Goal: Task Accomplishment & Management: Use online tool/utility

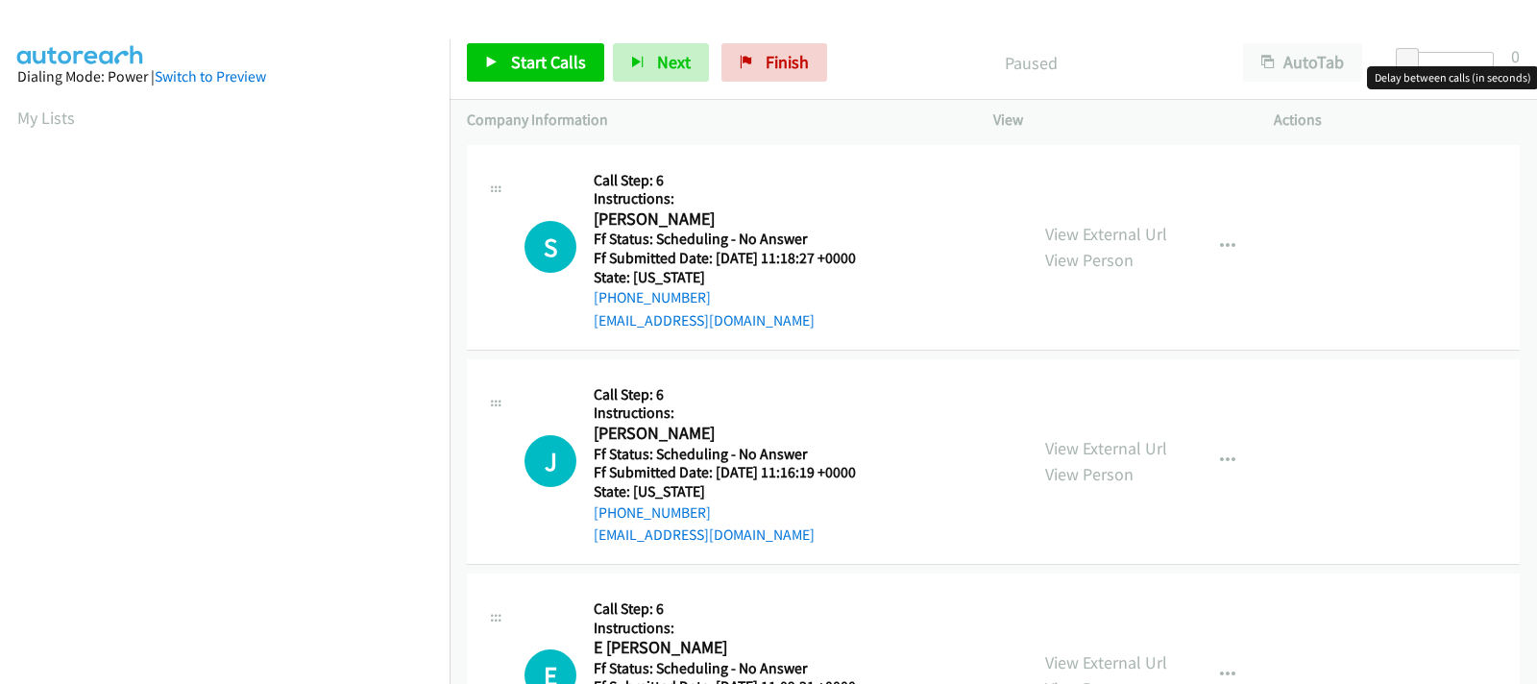
click at [1426, 59] on div at bounding box center [1449, 59] width 88 height 15
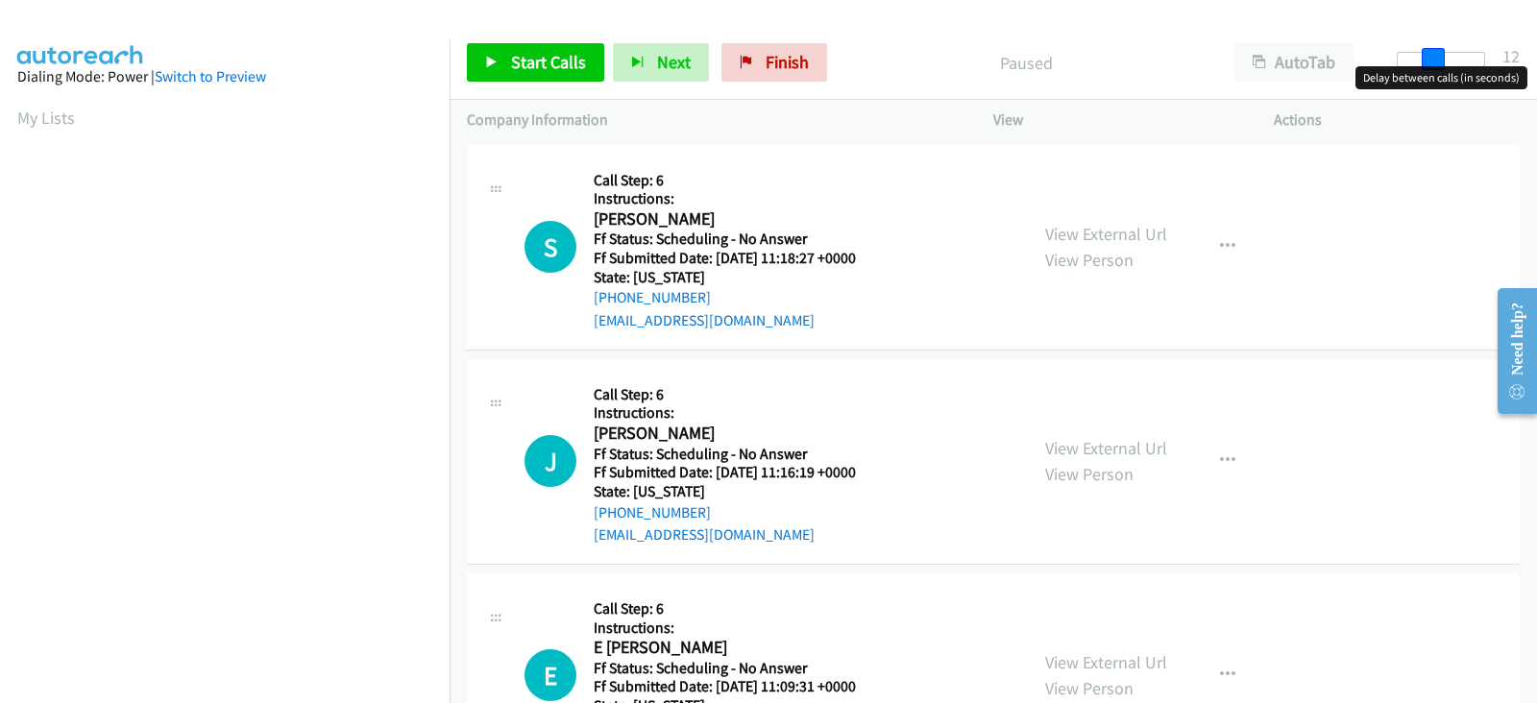
click at [1442, 61] on div at bounding box center [1440, 59] width 88 height 15
click at [533, 69] on span "Start Calls" at bounding box center [548, 62] width 75 height 22
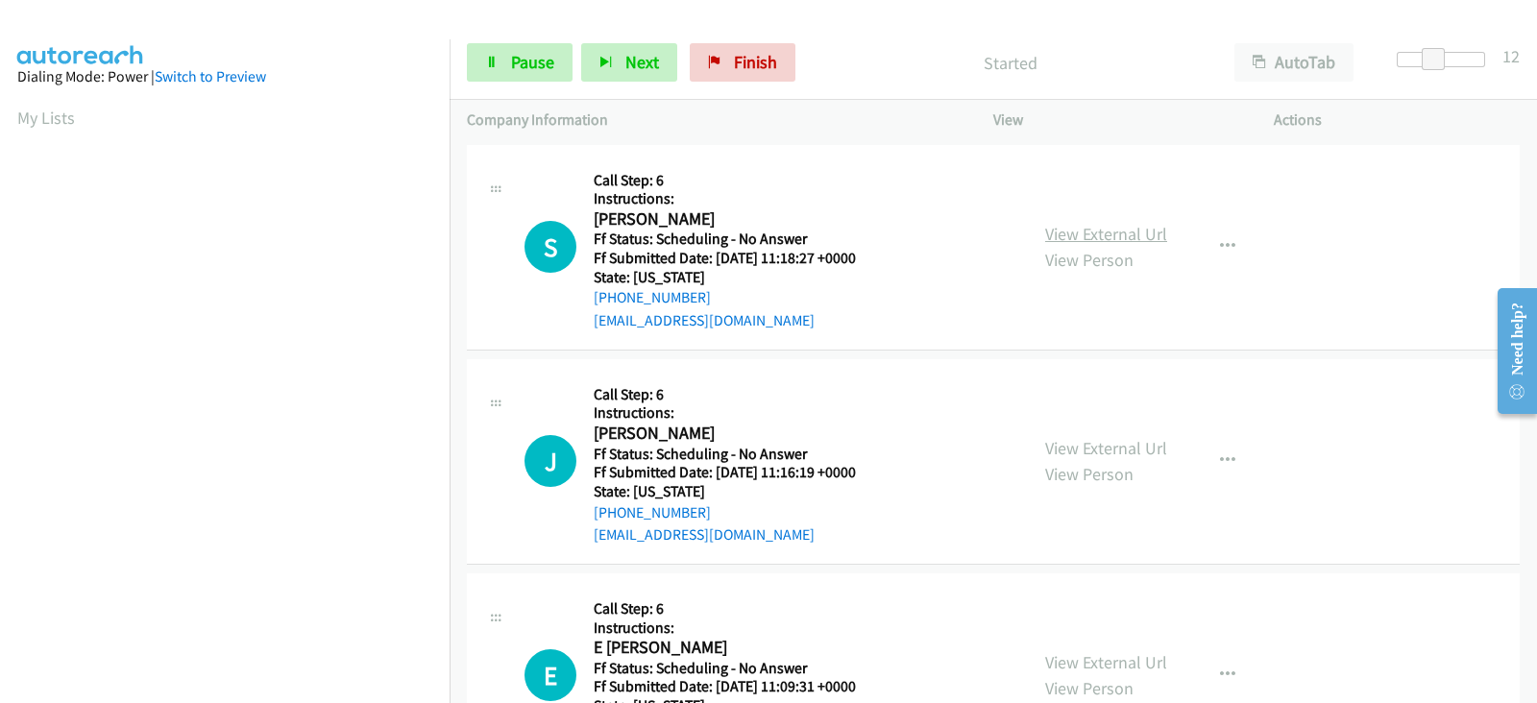
click at [1100, 234] on link "View External Url" at bounding box center [1106, 234] width 122 height 22
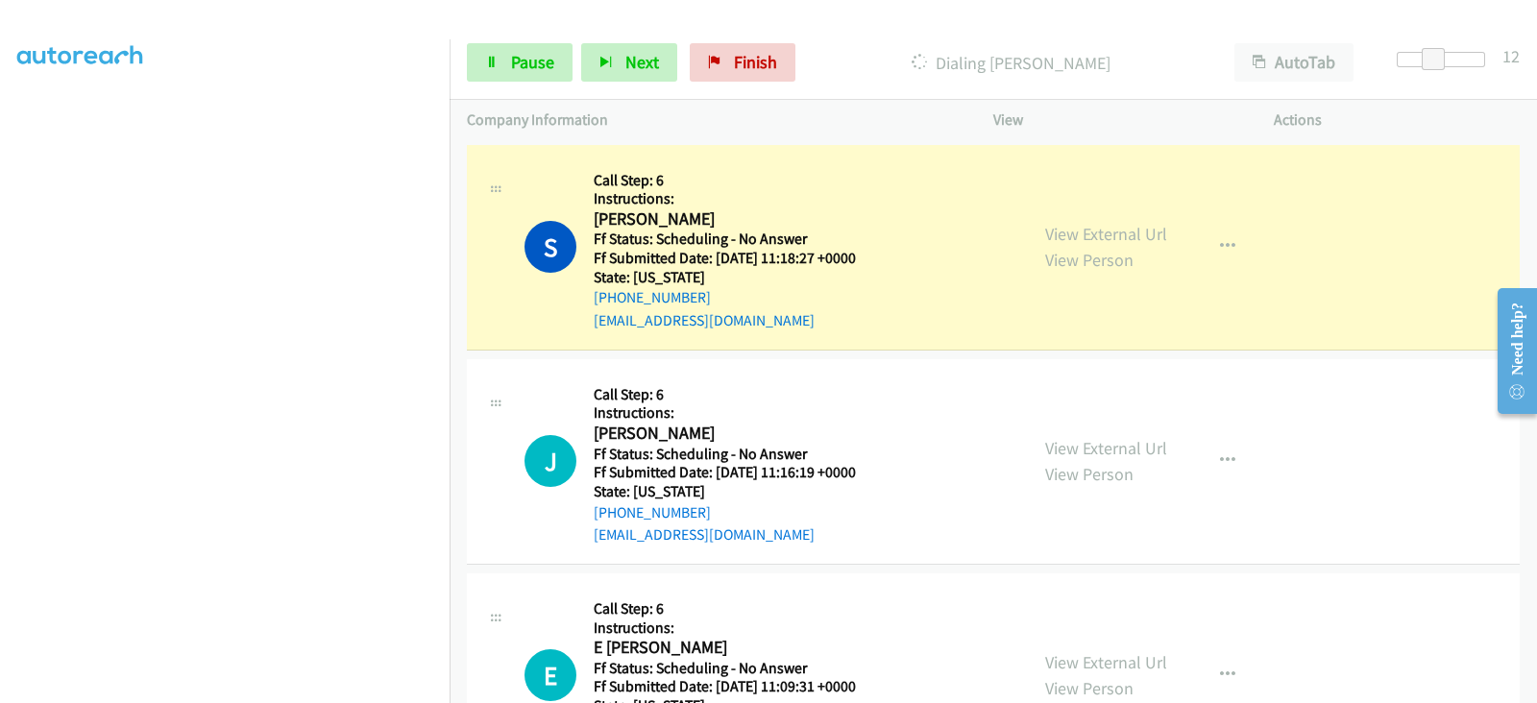
scroll to position [378, 0]
click at [504, 65] on link "Pause" at bounding box center [520, 62] width 106 height 38
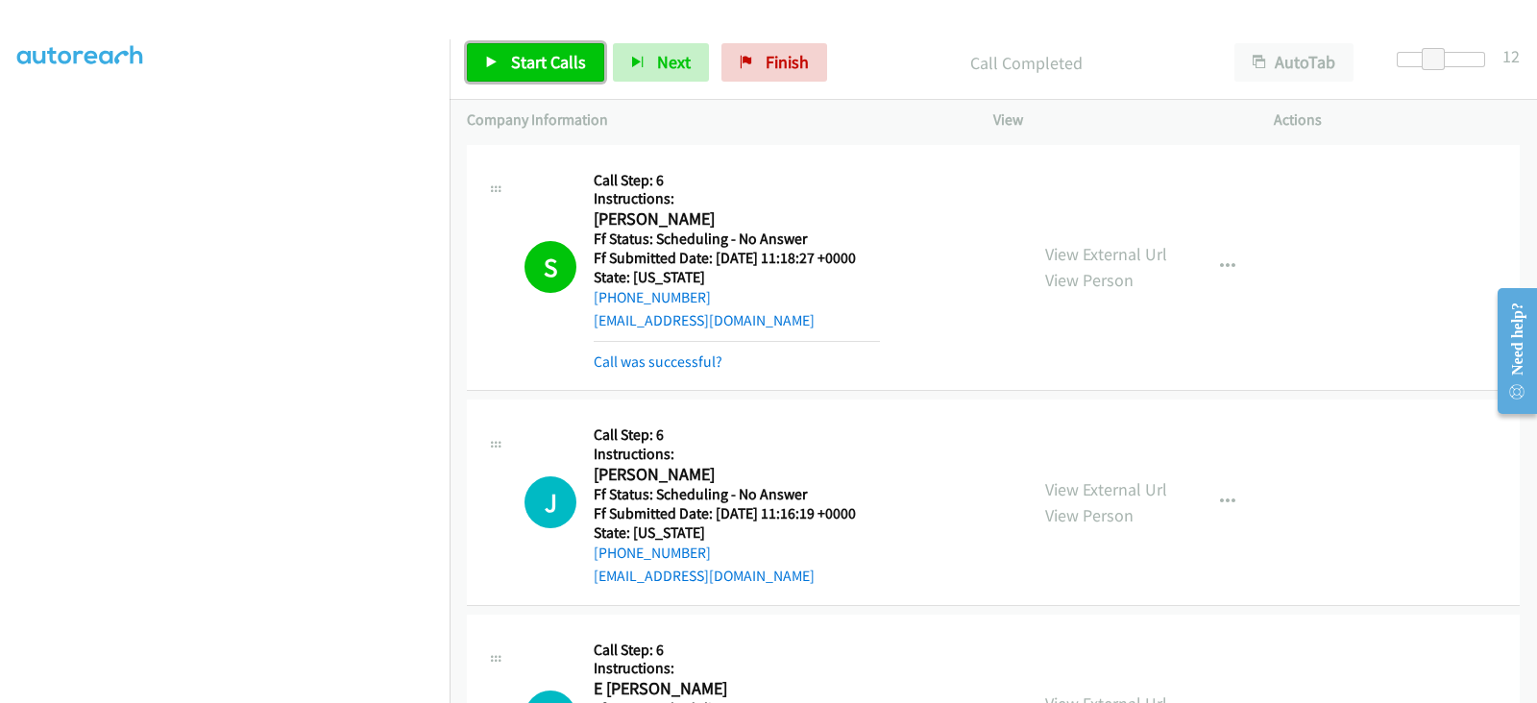
click at [541, 75] on link "Start Calls" at bounding box center [535, 62] width 137 height 38
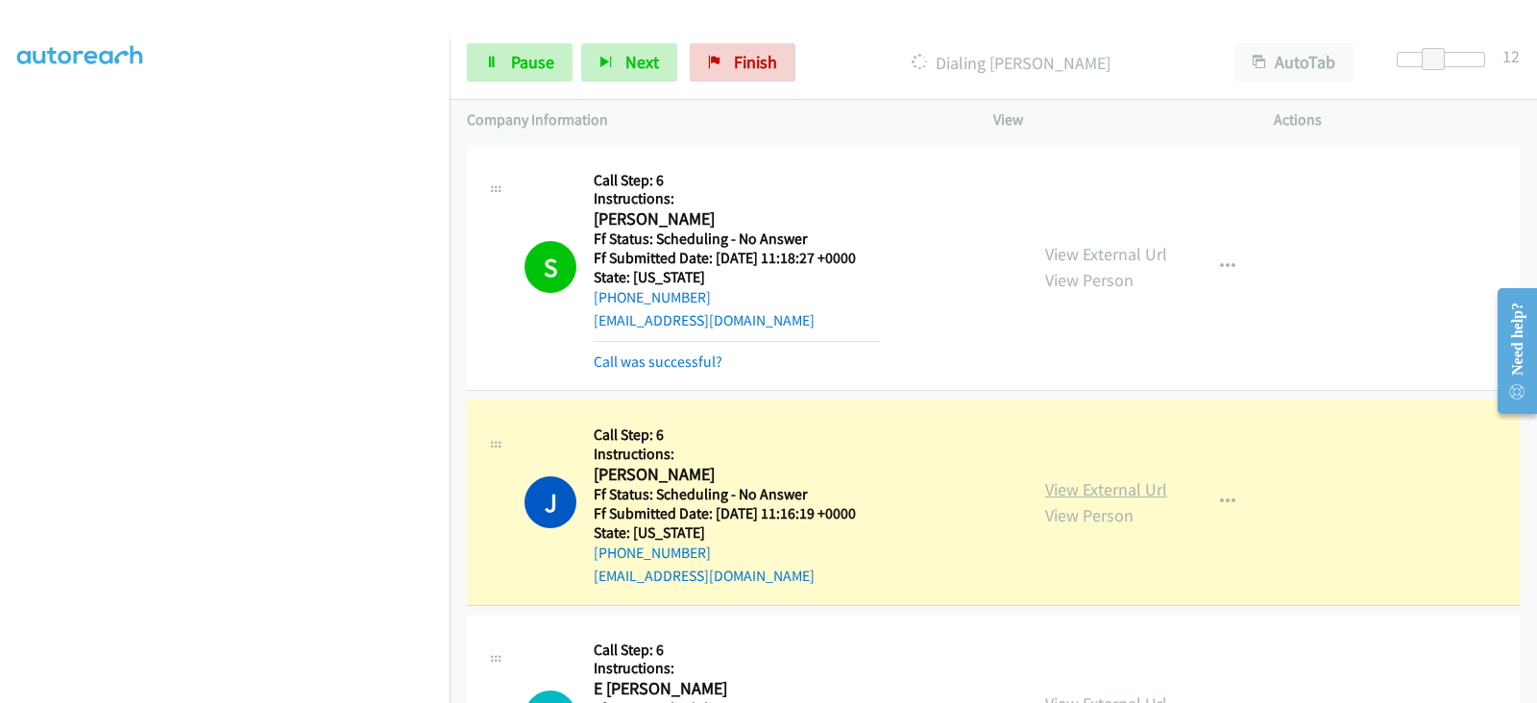
click at [1098, 487] on link "View External Url" at bounding box center [1106, 489] width 122 height 22
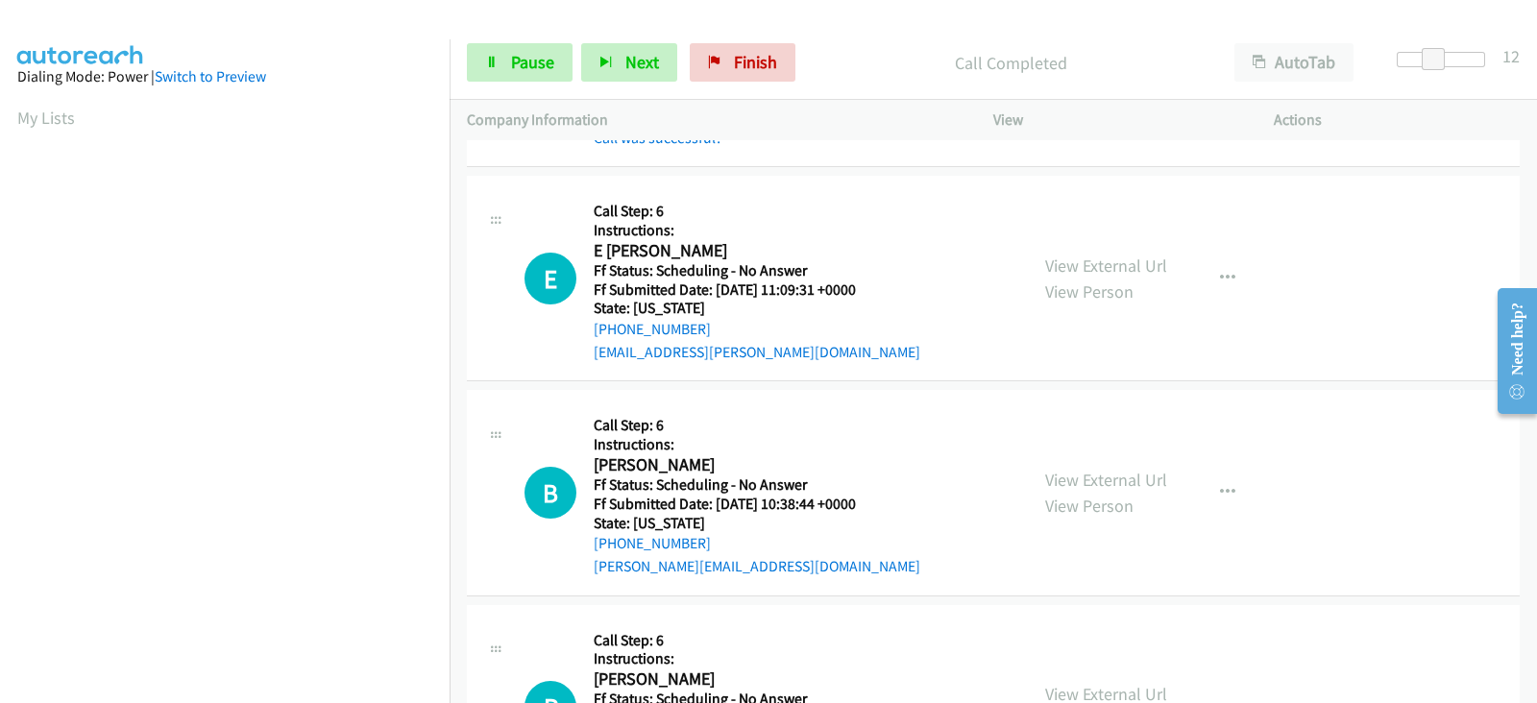
scroll to position [479, 0]
click at [1071, 255] on link "View External Url" at bounding box center [1106, 266] width 122 height 22
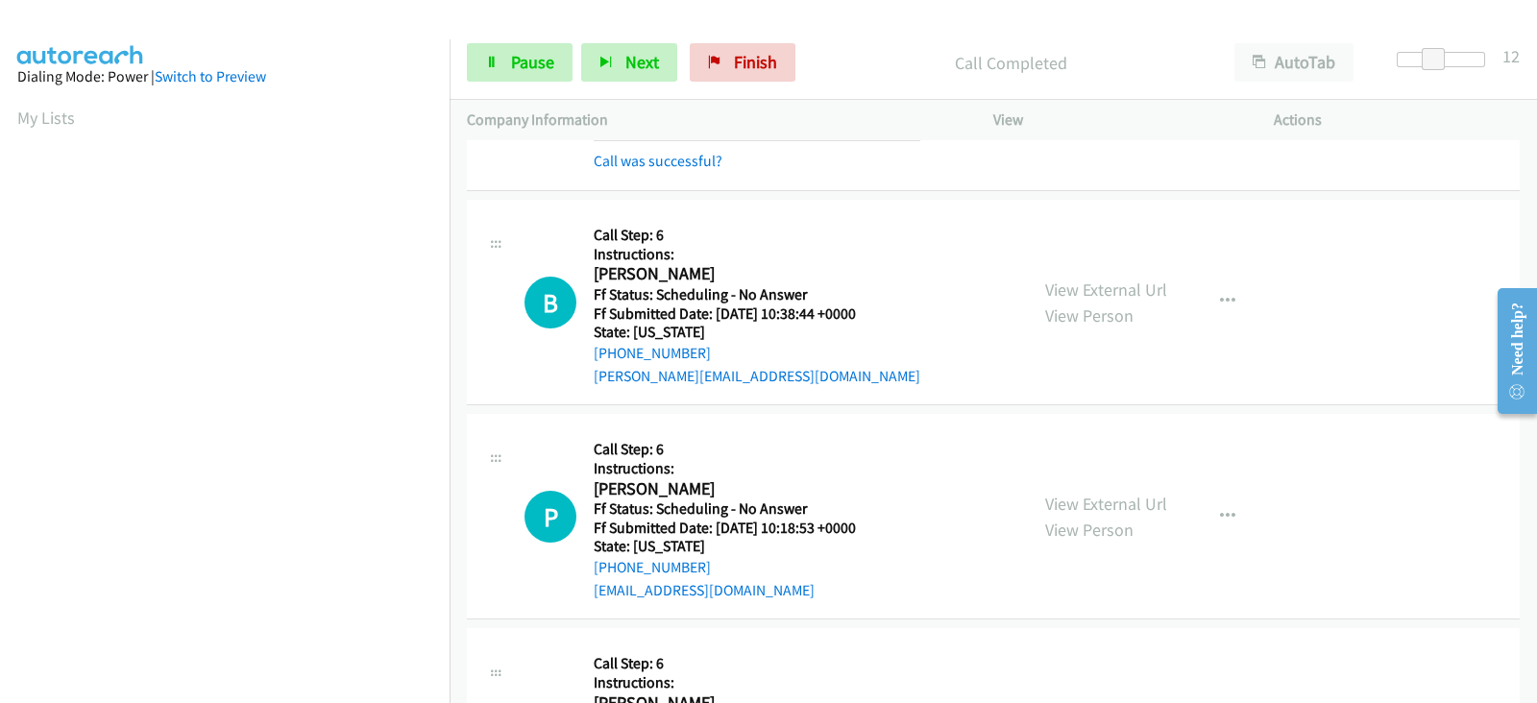
scroll to position [720, 0]
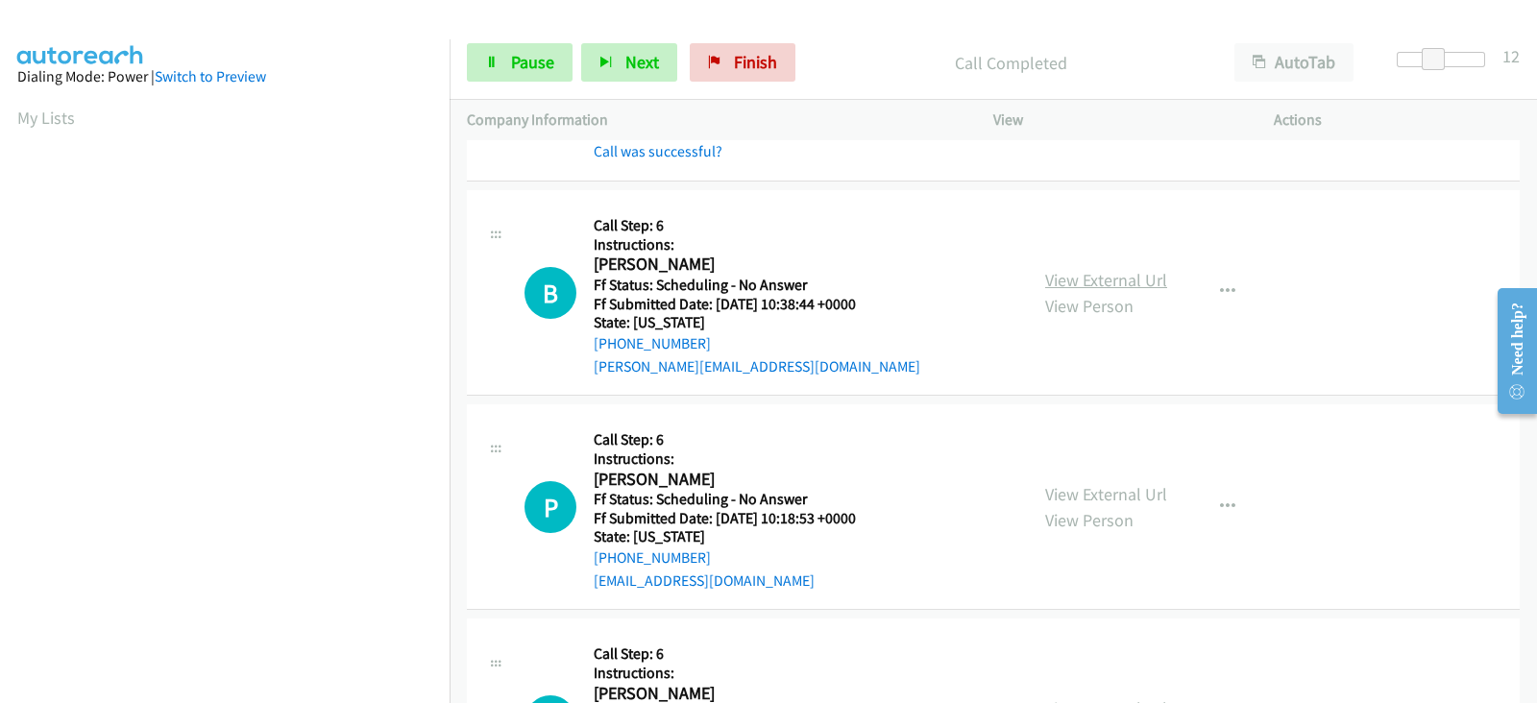
click at [1079, 276] on link "View External Url" at bounding box center [1106, 280] width 122 height 22
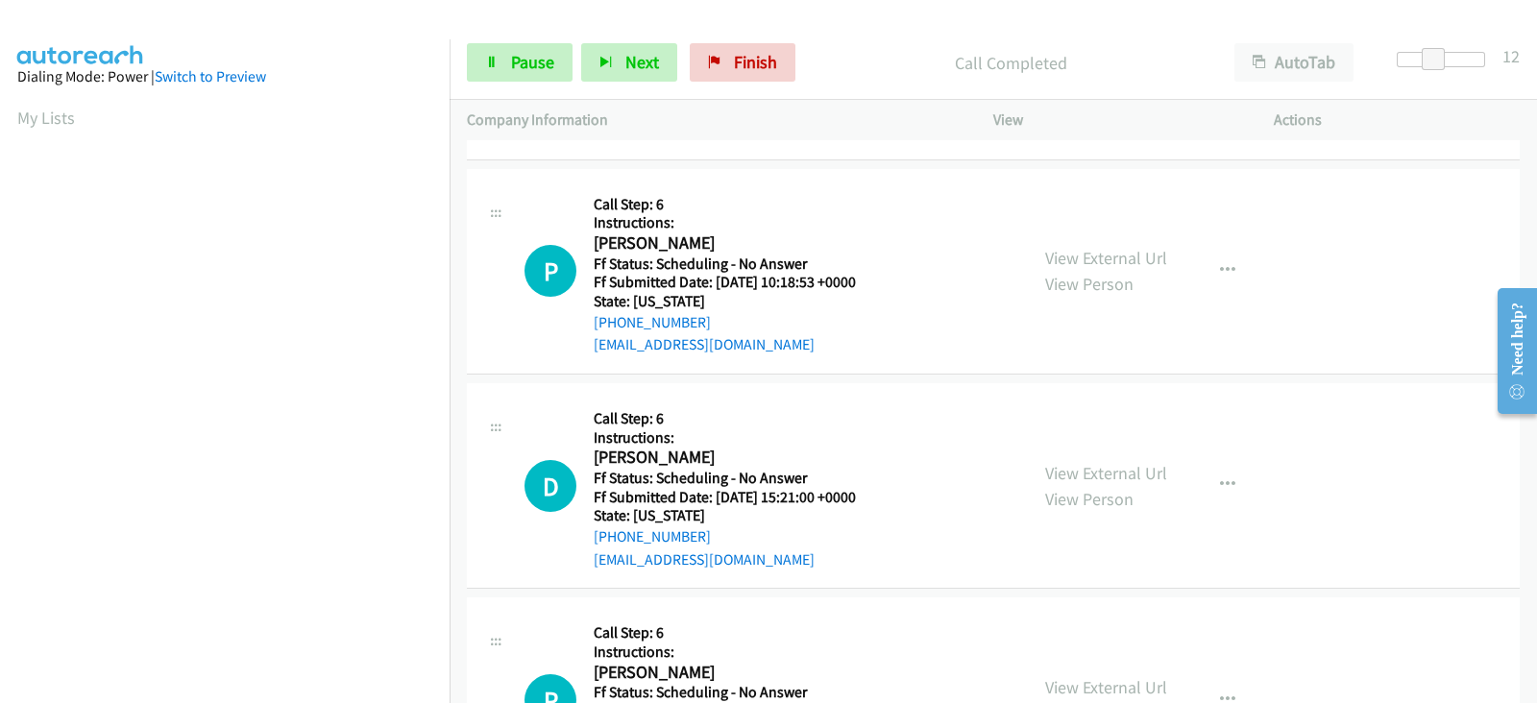
scroll to position [1040, 0]
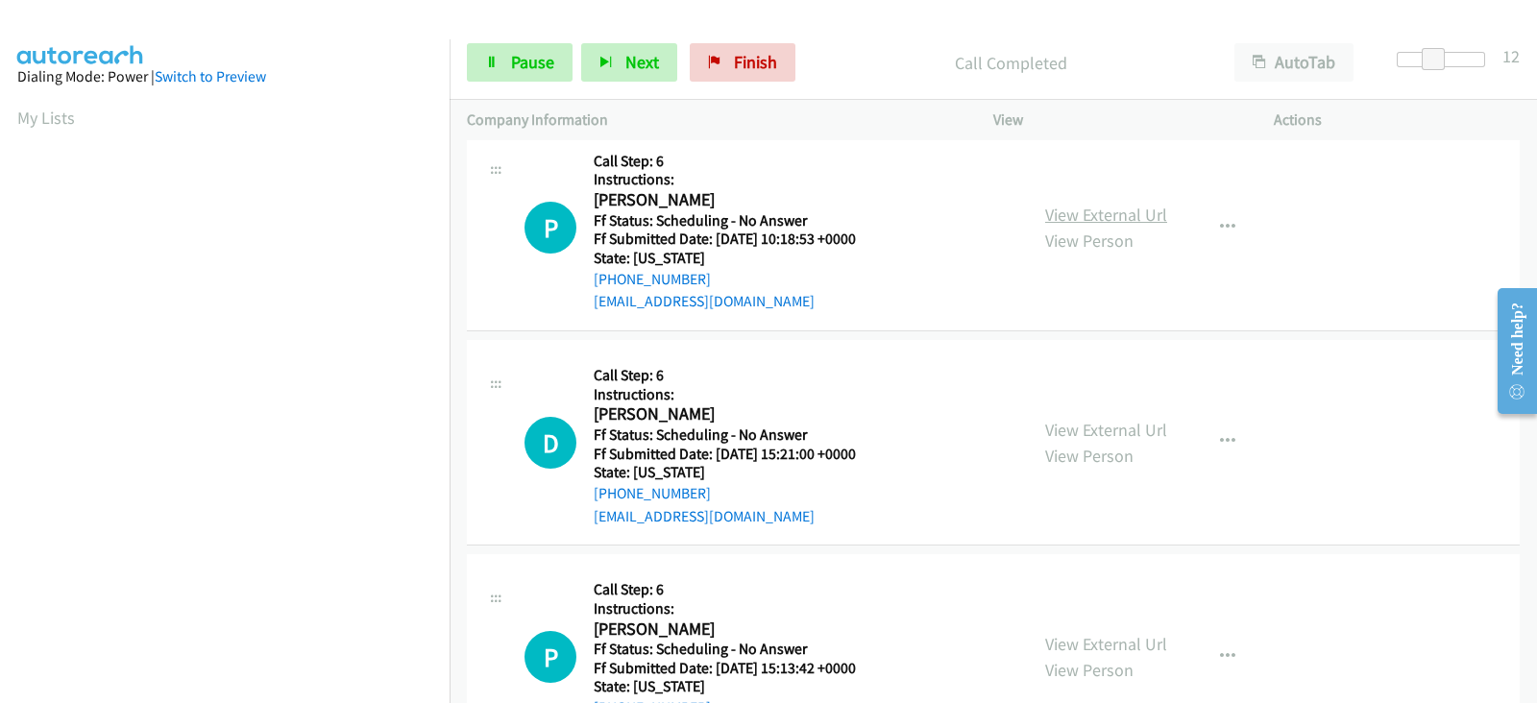
click at [1066, 212] on link "View External Url" at bounding box center [1106, 215] width 122 height 22
click at [1428, 61] on span at bounding box center [1427, 59] width 23 height 23
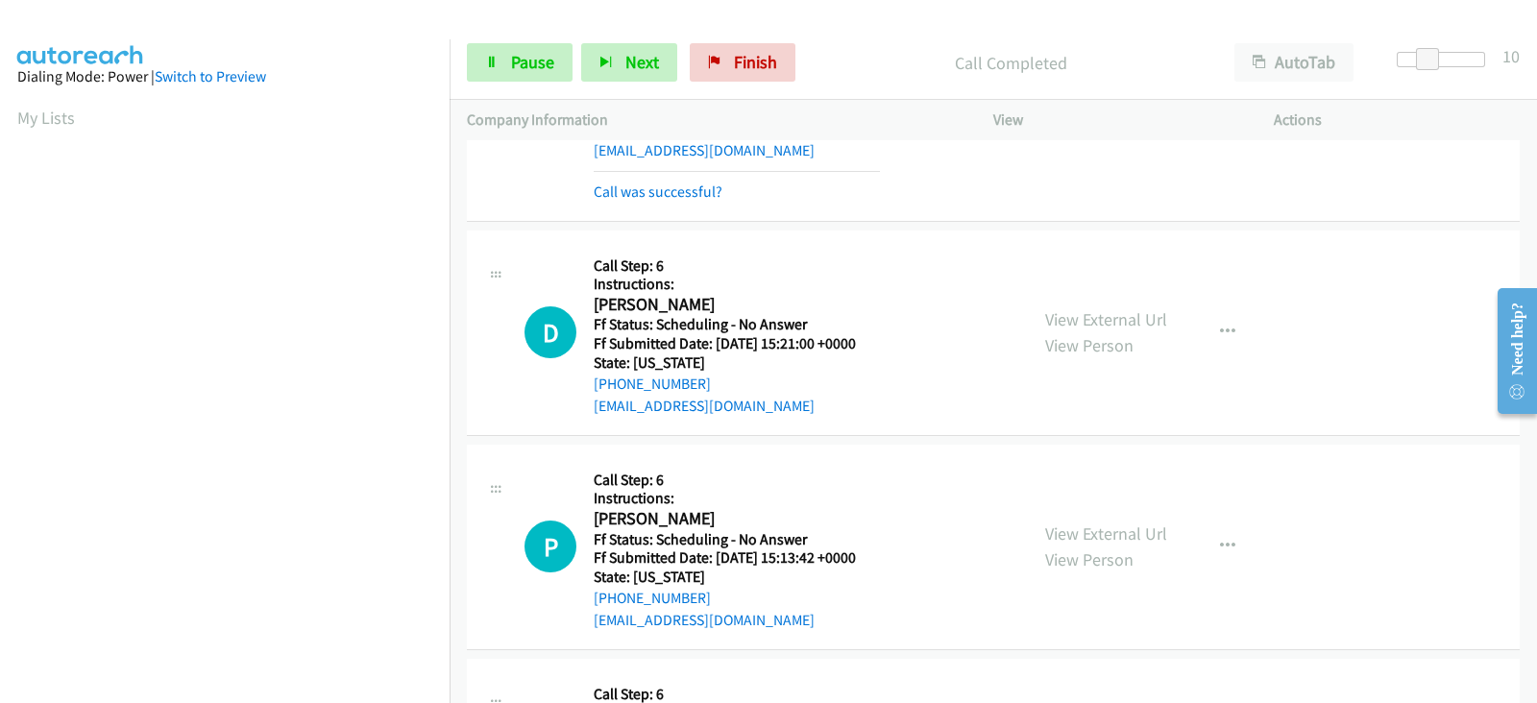
scroll to position [1200, 0]
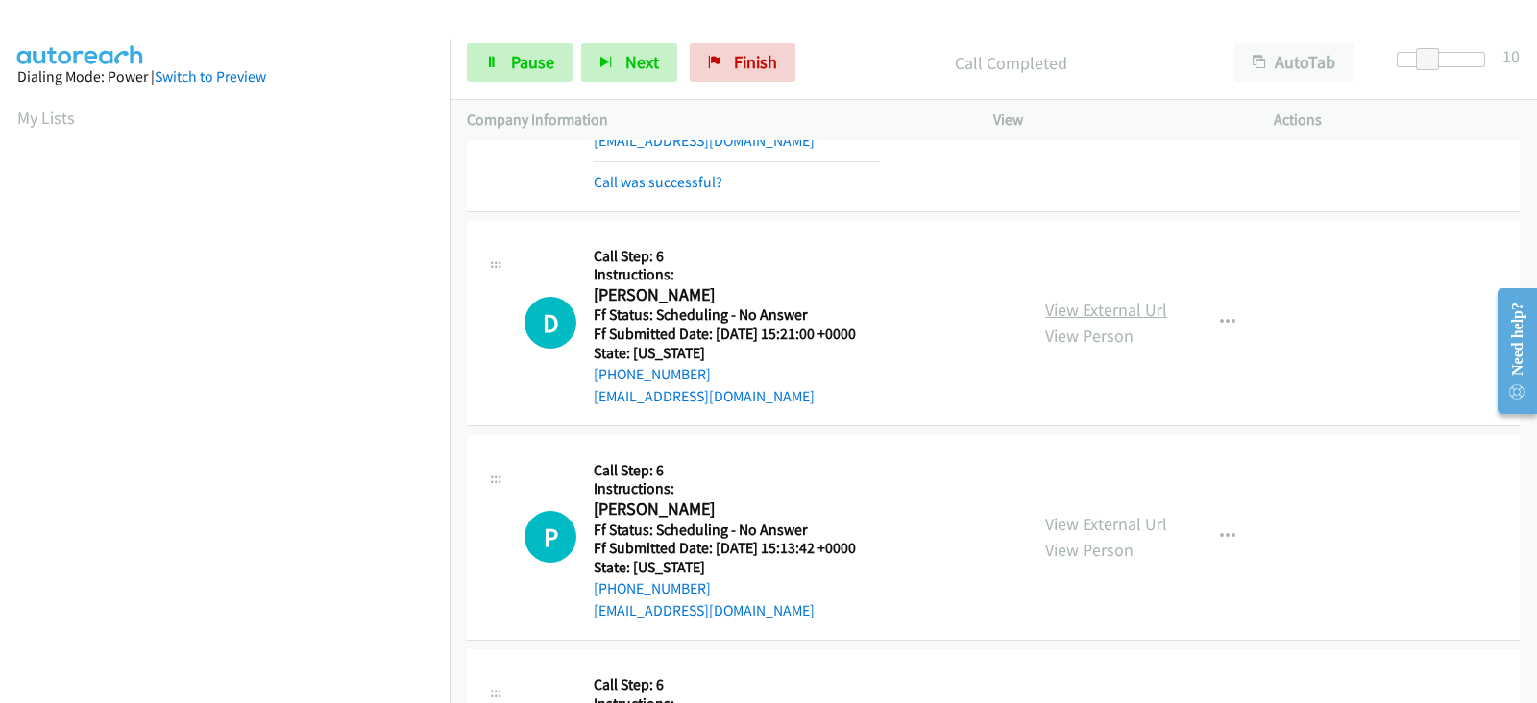
click at [1068, 304] on link "View External Url" at bounding box center [1106, 310] width 122 height 22
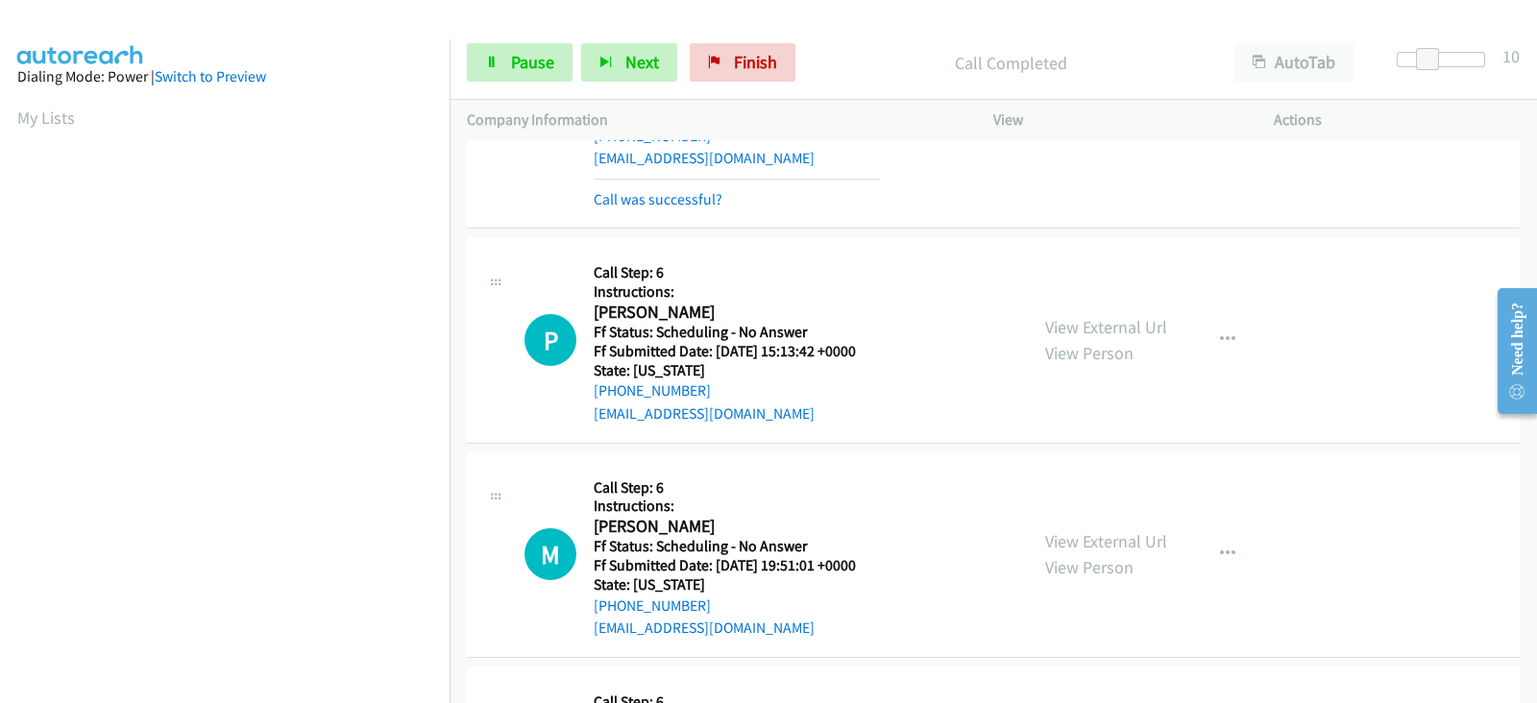
scroll to position [1441, 0]
click at [1076, 317] on link "View External Url" at bounding box center [1106, 325] width 122 height 22
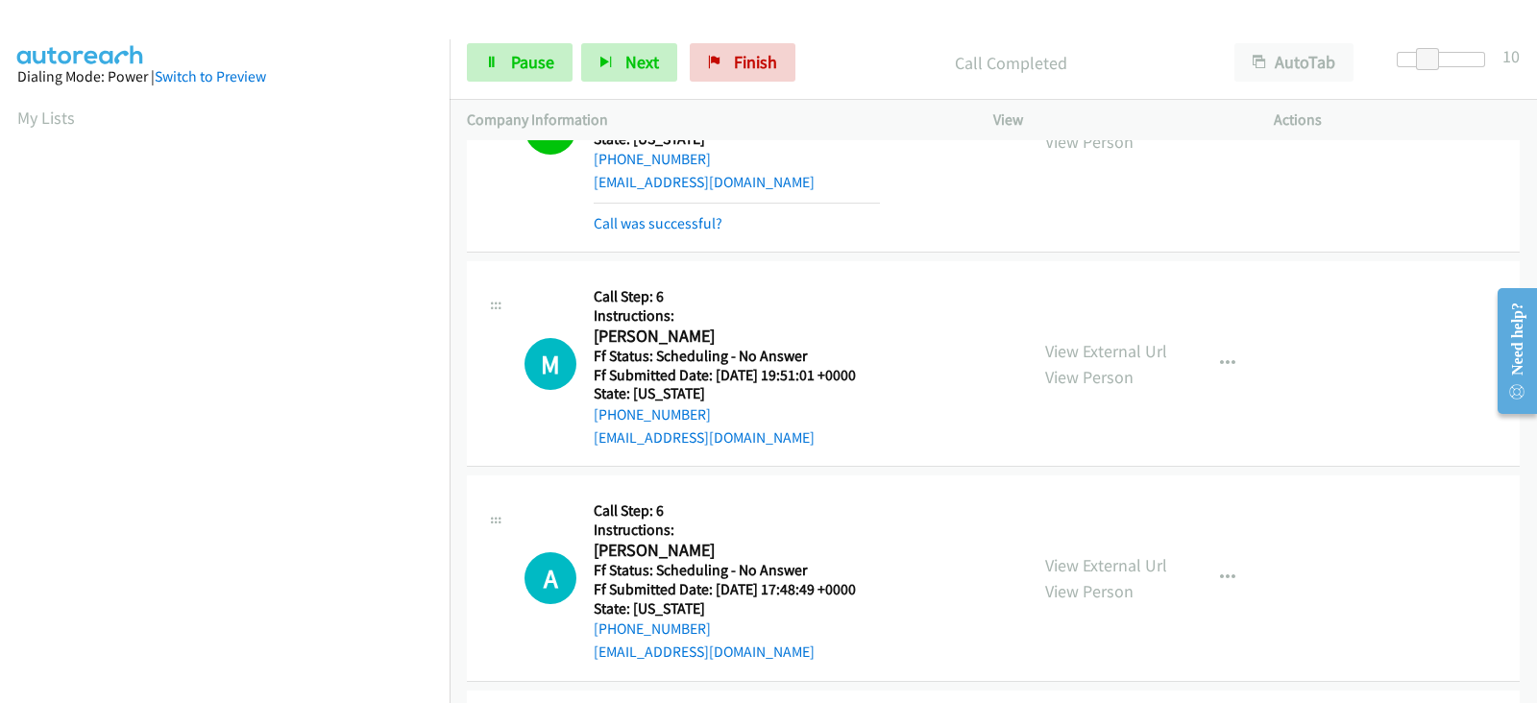
scroll to position [1680, 0]
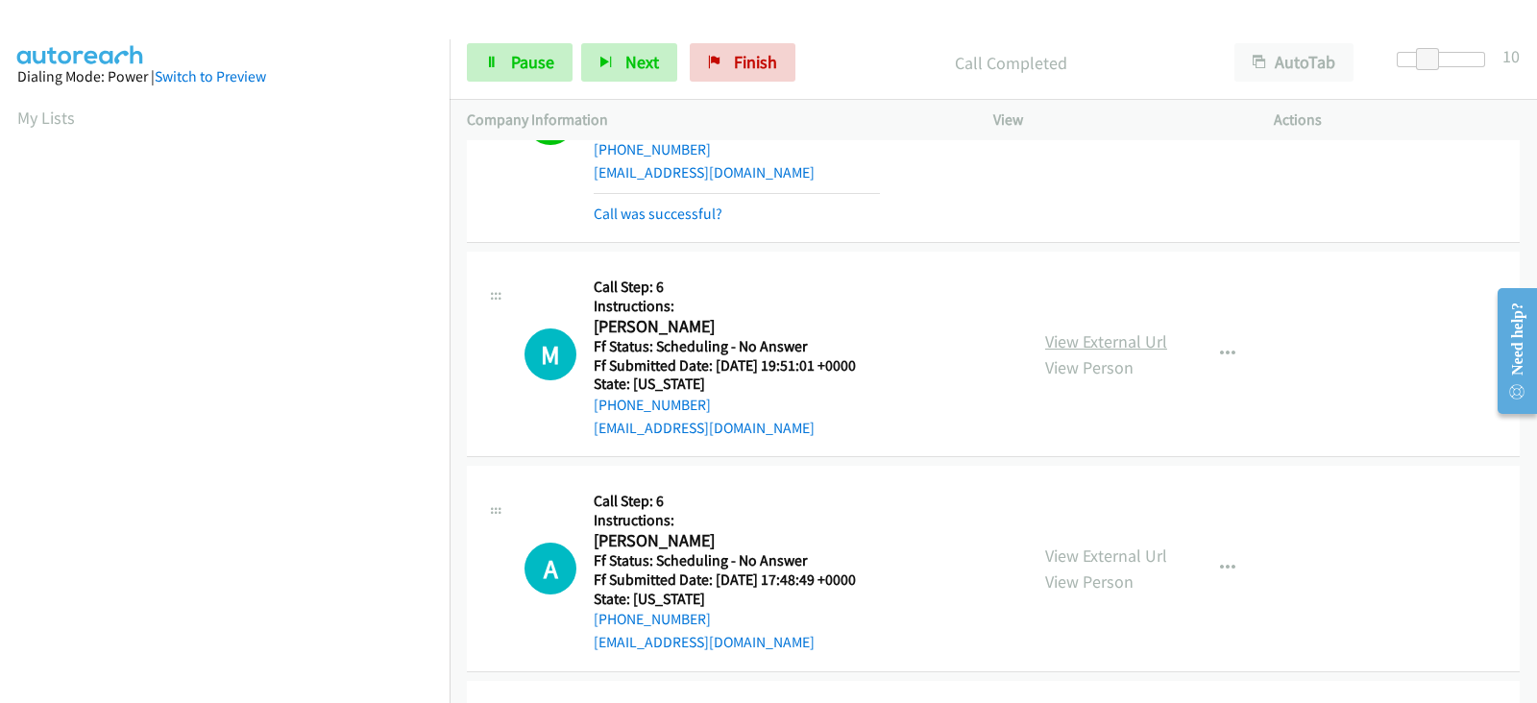
click at [1052, 335] on link "View External Url" at bounding box center [1106, 341] width 122 height 22
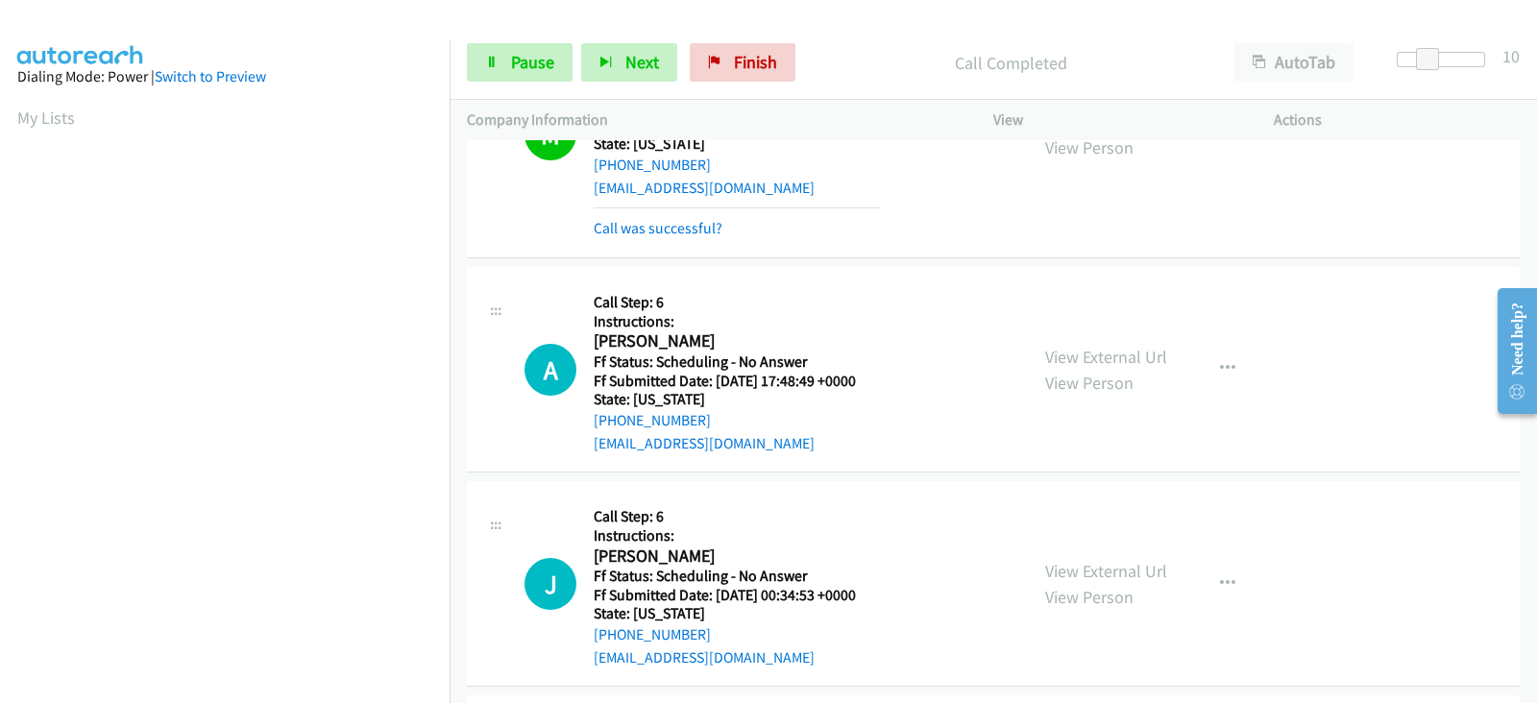
scroll to position [2001, 0]
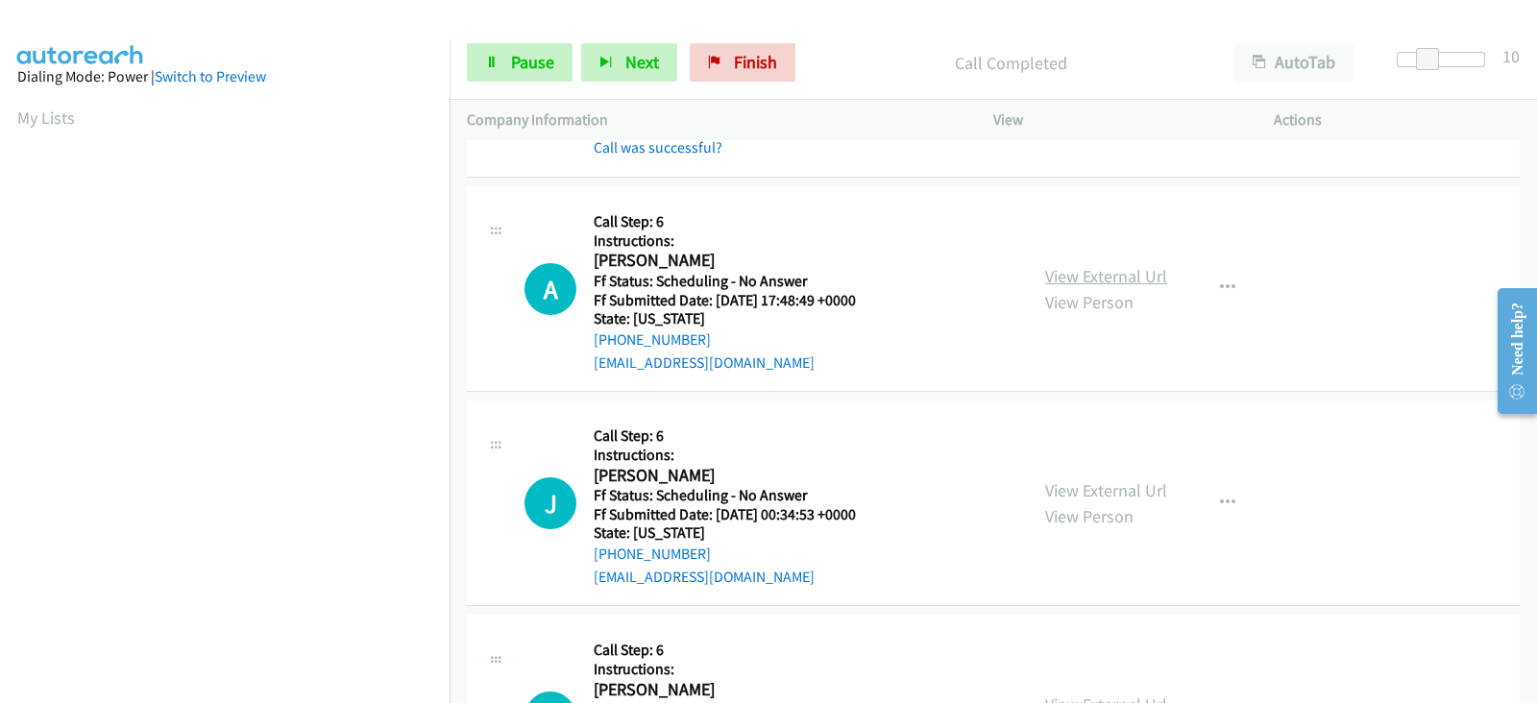
click at [1049, 274] on link "View External Url" at bounding box center [1106, 276] width 122 height 22
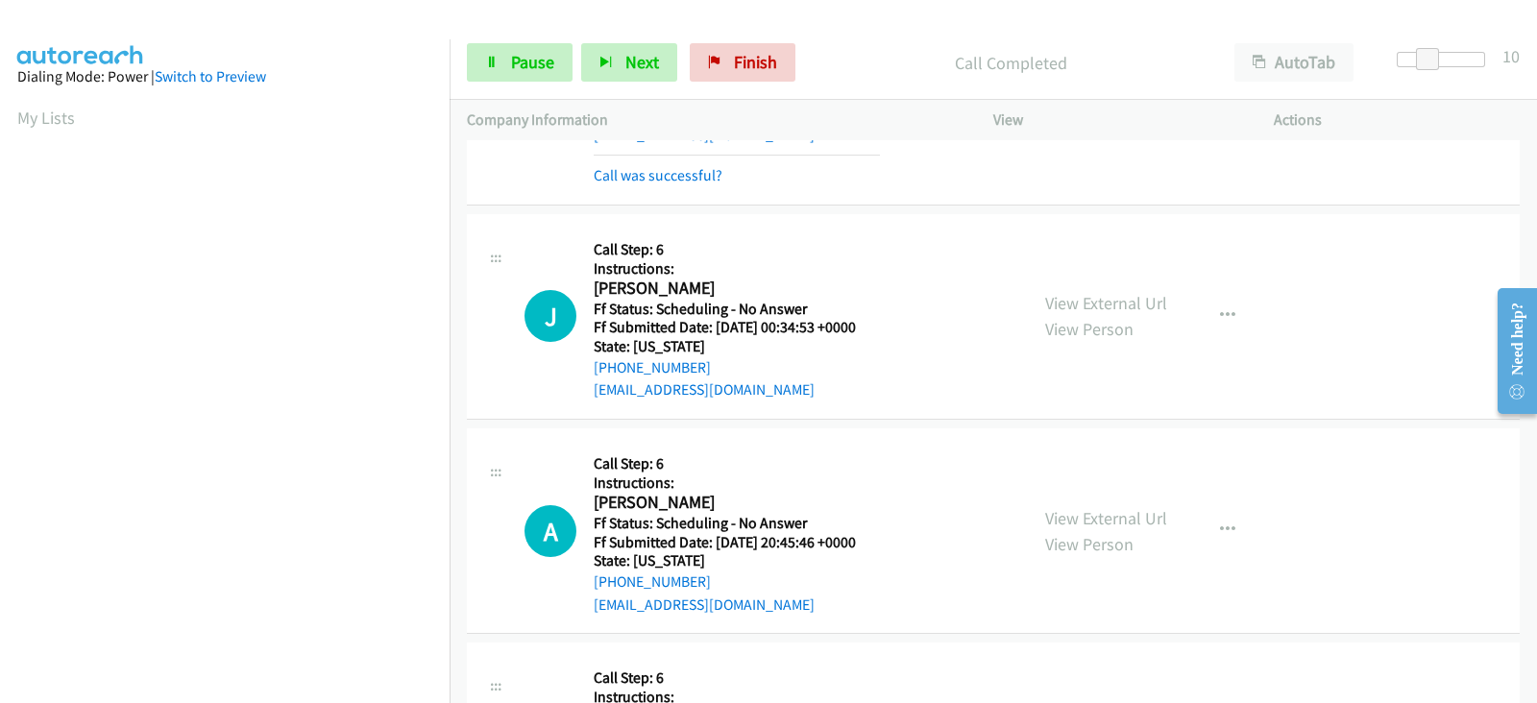
scroll to position [2241, 0]
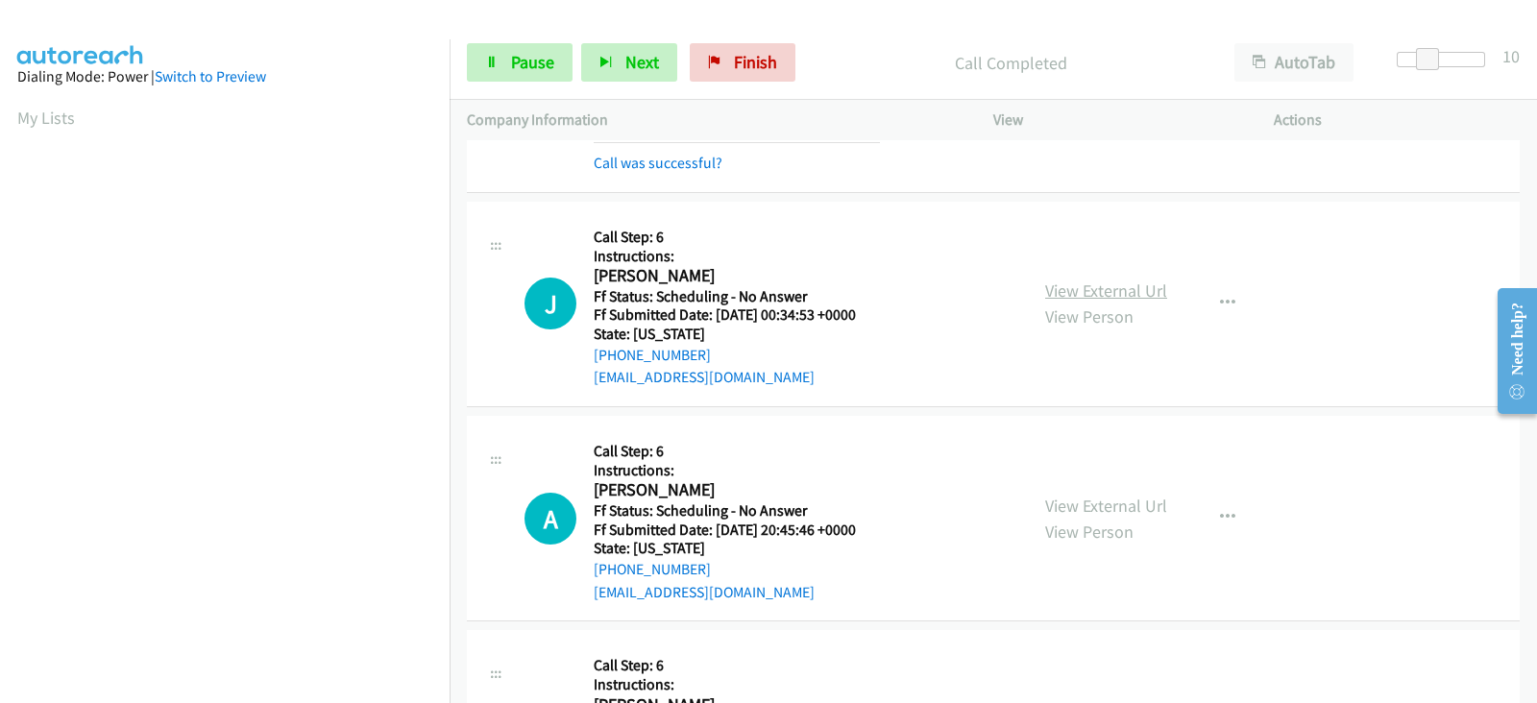
click at [1079, 284] on link "View External Url" at bounding box center [1106, 290] width 122 height 22
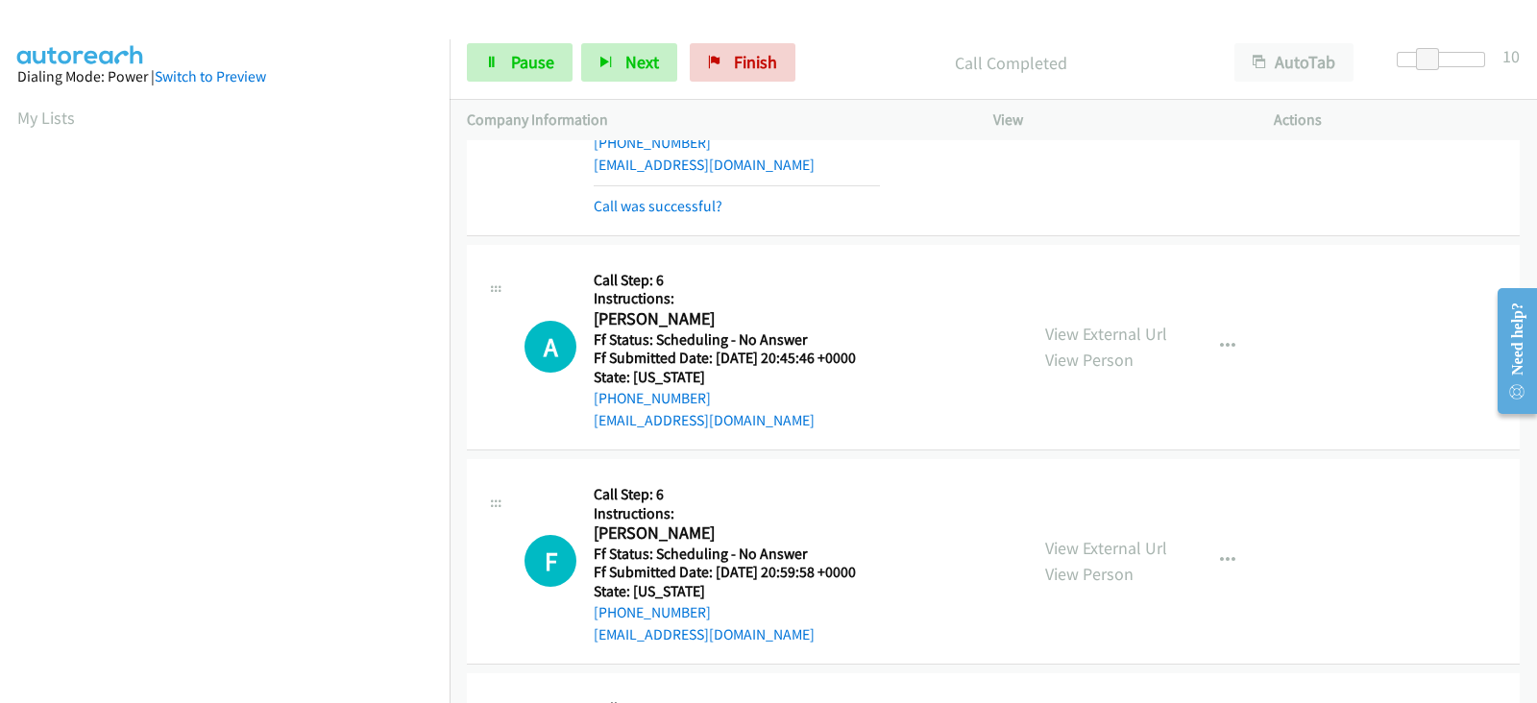
scroll to position [2481, 0]
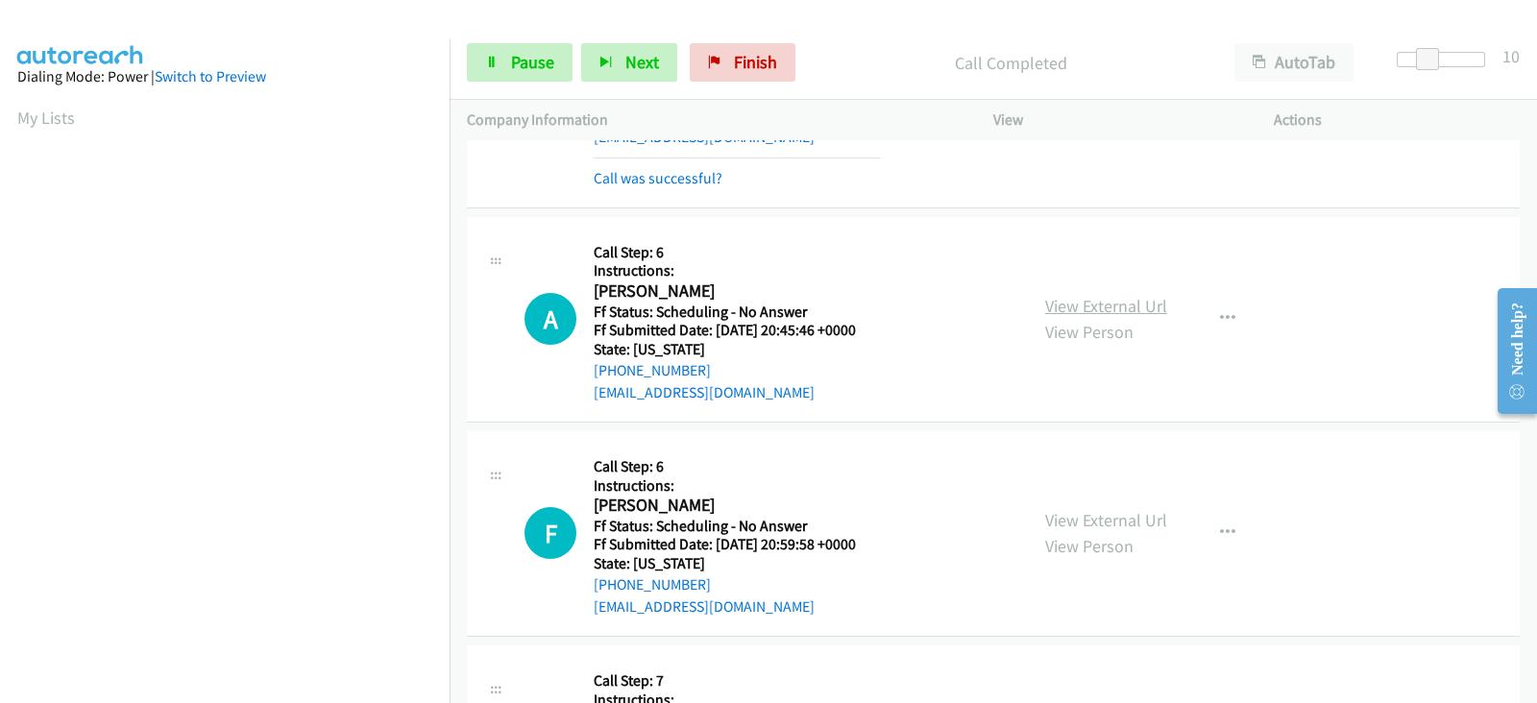
click at [1076, 301] on link "View External Url" at bounding box center [1106, 306] width 122 height 22
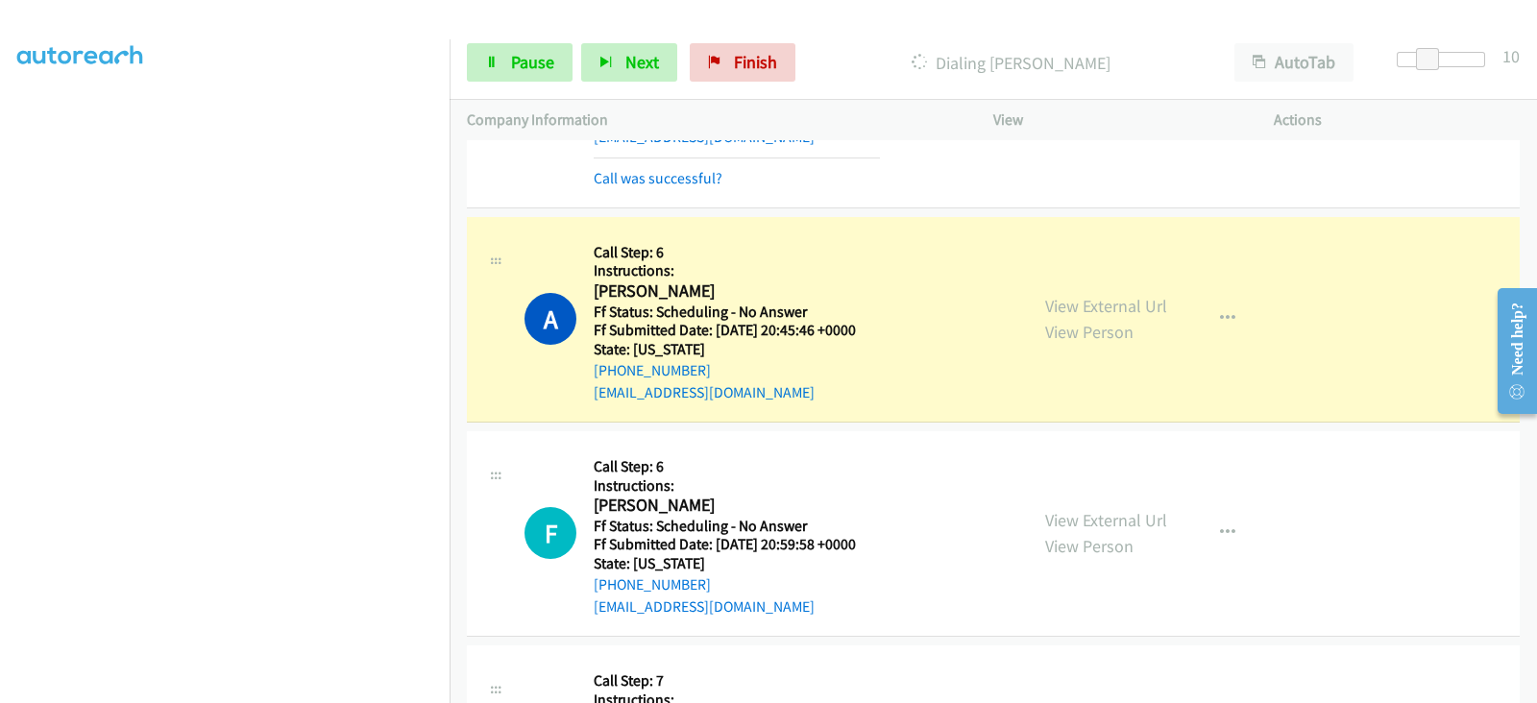
scroll to position [0, 0]
click at [1055, 516] on link "View External Url" at bounding box center [1106, 520] width 122 height 22
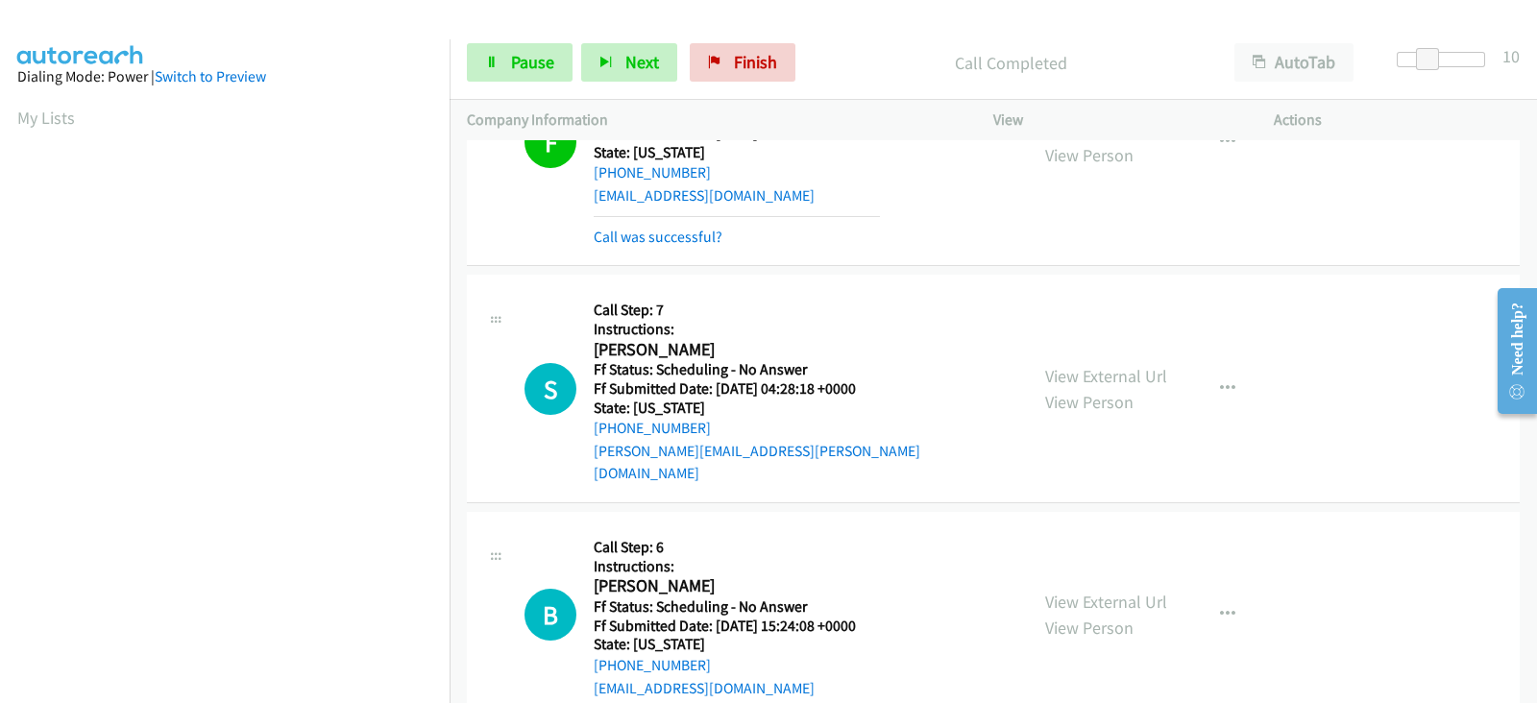
scroll to position [2961, 0]
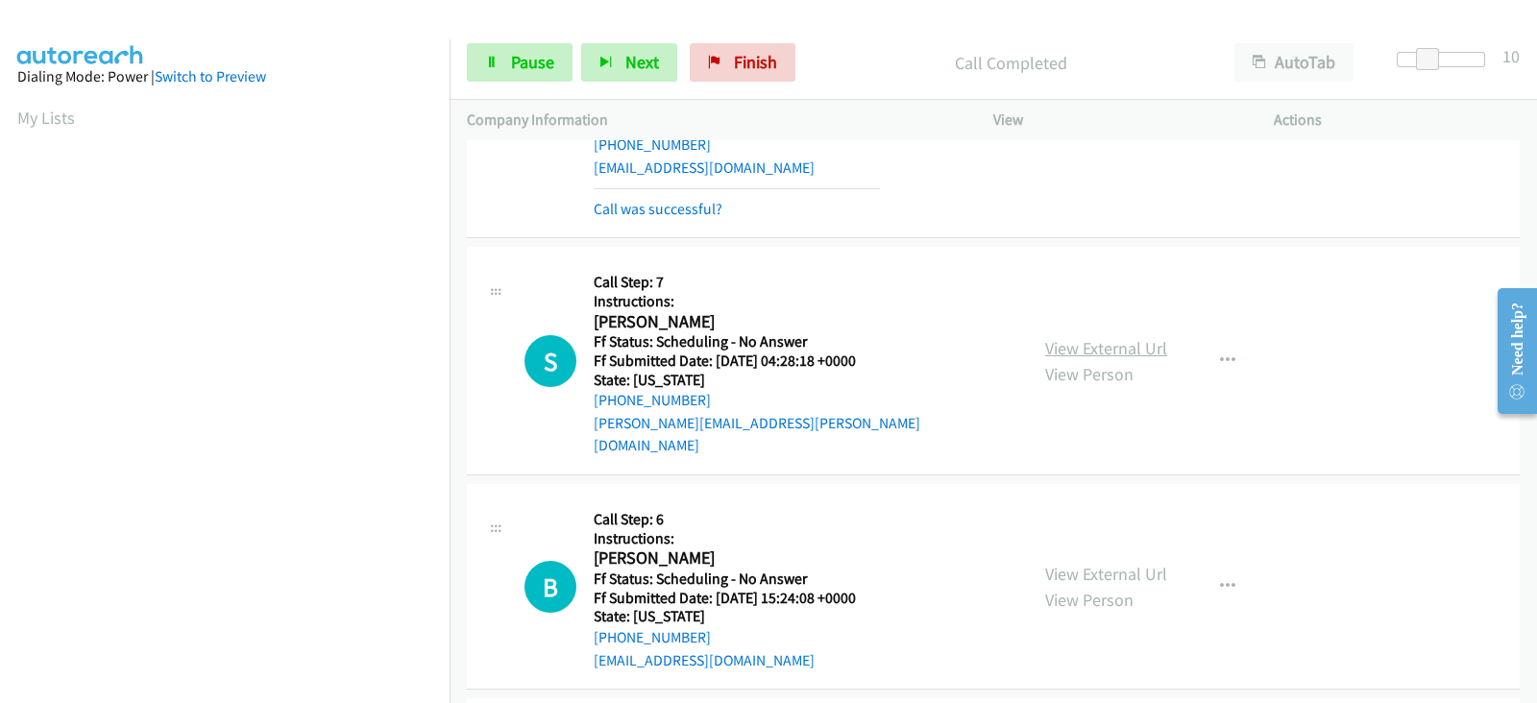
click at [1078, 342] on link "View External Url" at bounding box center [1106, 348] width 122 height 22
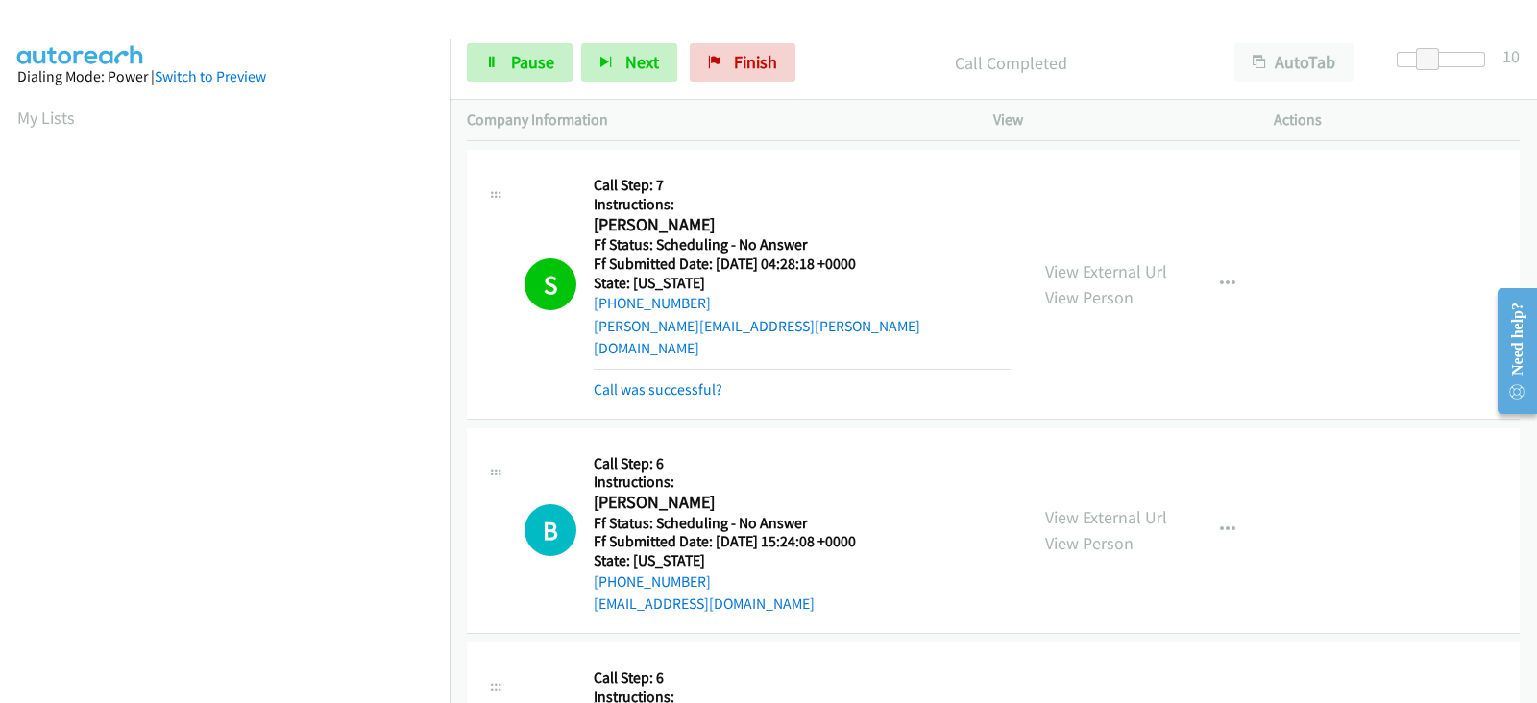
scroll to position [3201, 0]
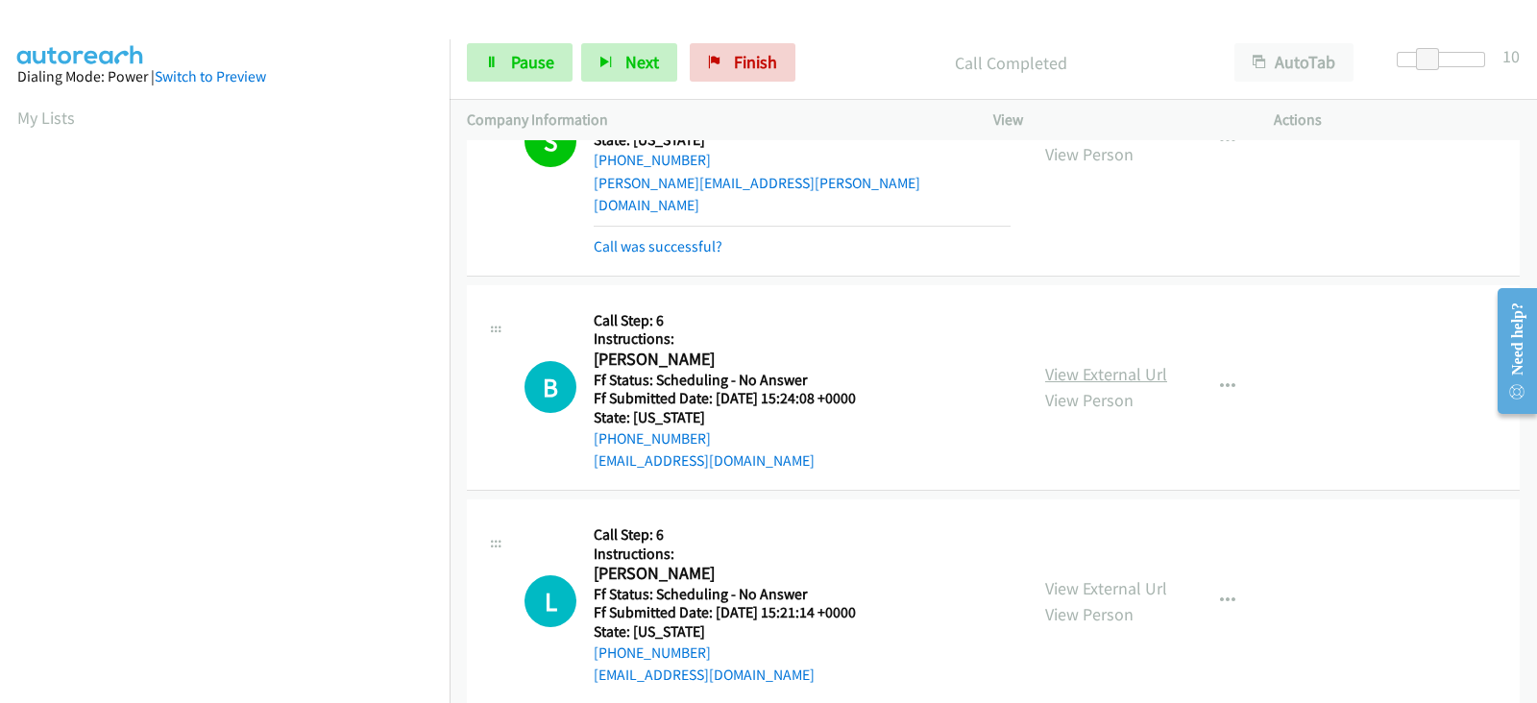
click at [1100, 363] on link "View External Url" at bounding box center [1106, 374] width 122 height 22
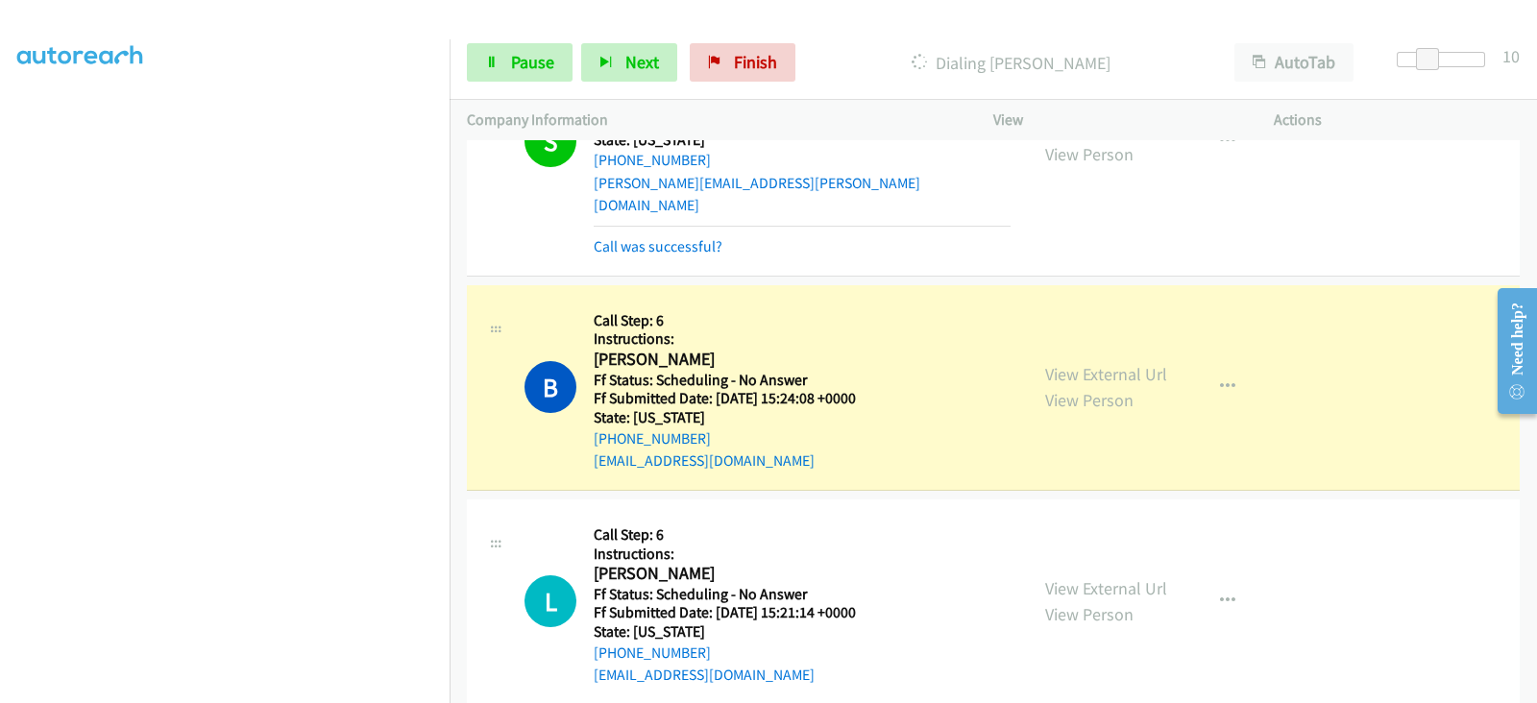
scroll to position [0, 0]
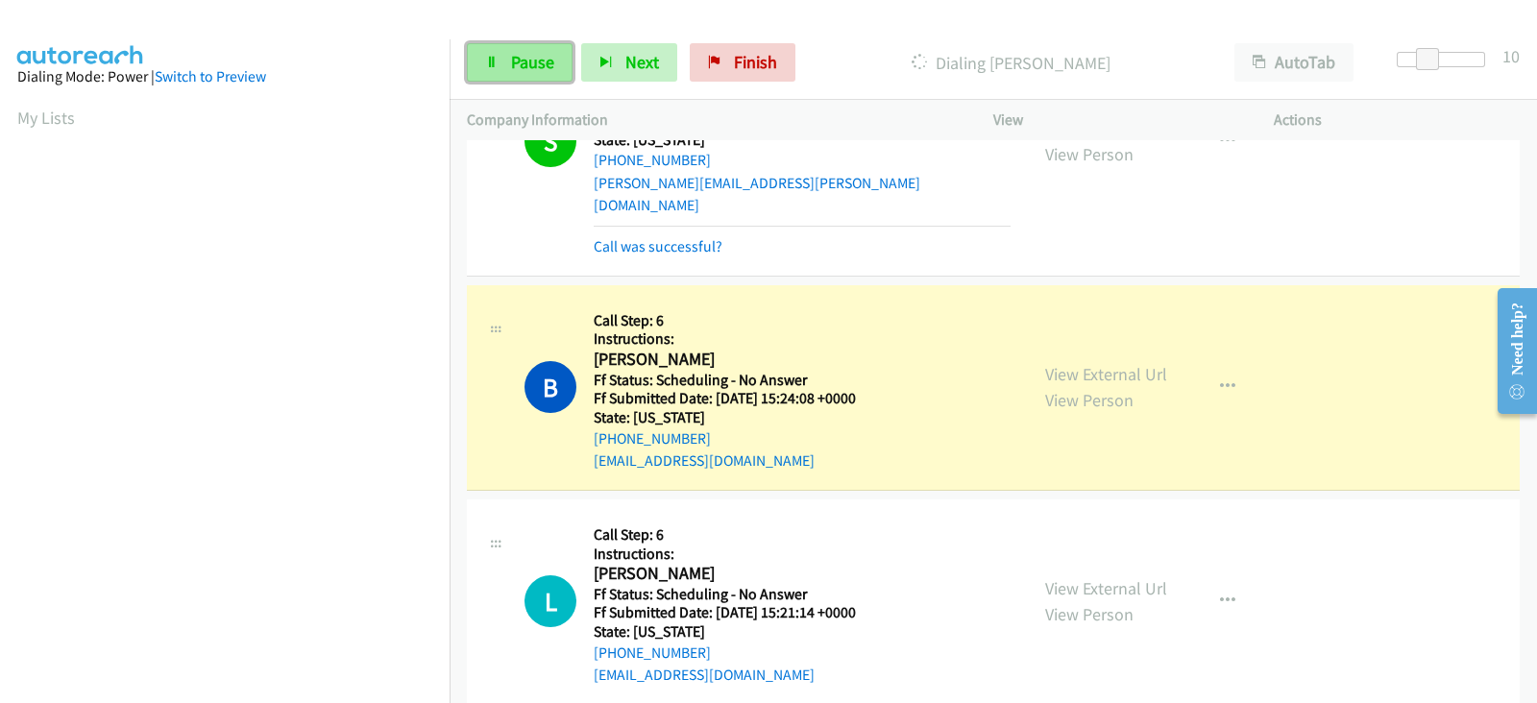
click at [526, 46] on link "Pause" at bounding box center [520, 62] width 106 height 38
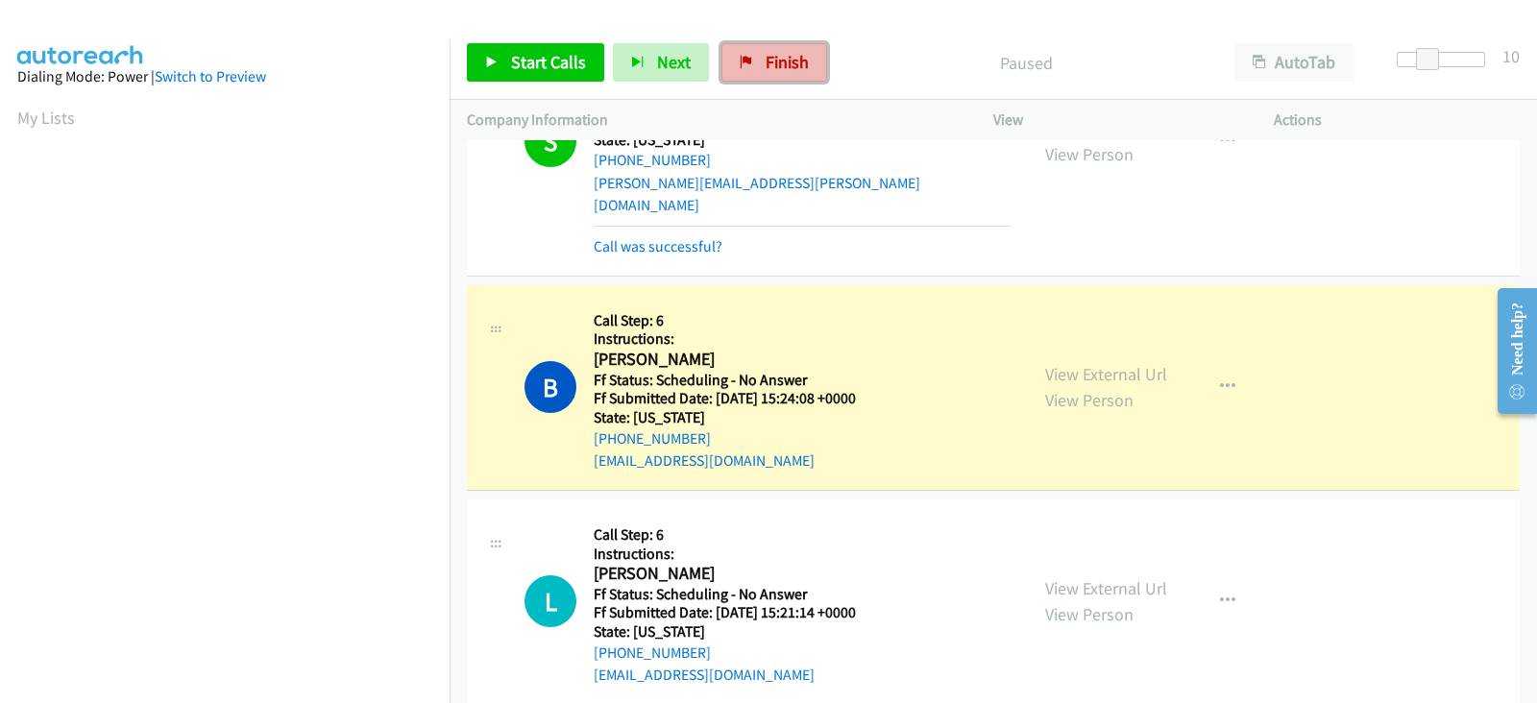
click at [773, 58] on span "Finish" at bounding box center [786, 62] width 43 height 22
